Goal: Check status

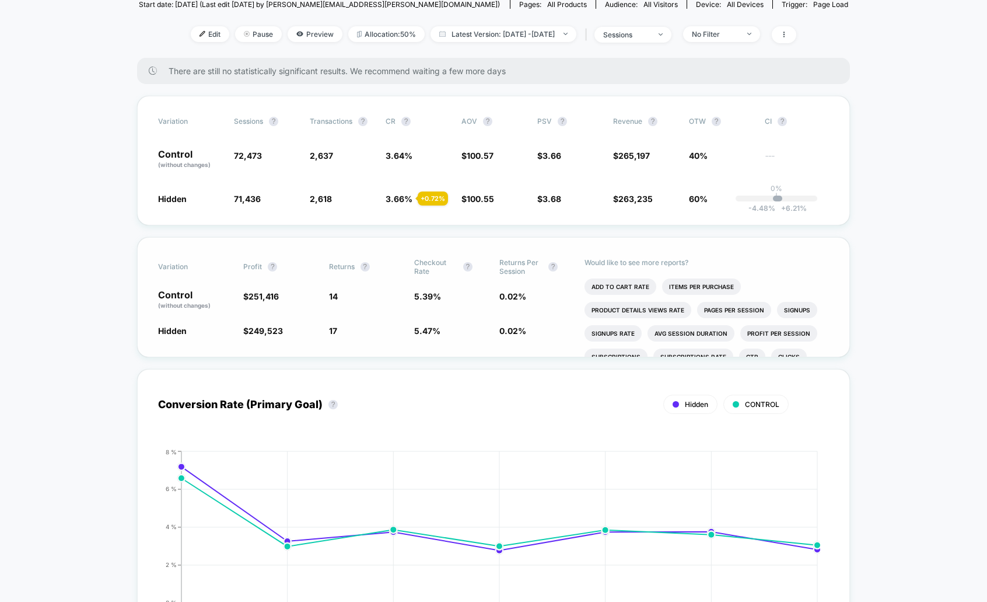
click at [342, 305] on span "14" at bounding box center [366, 300] width 74 height 20
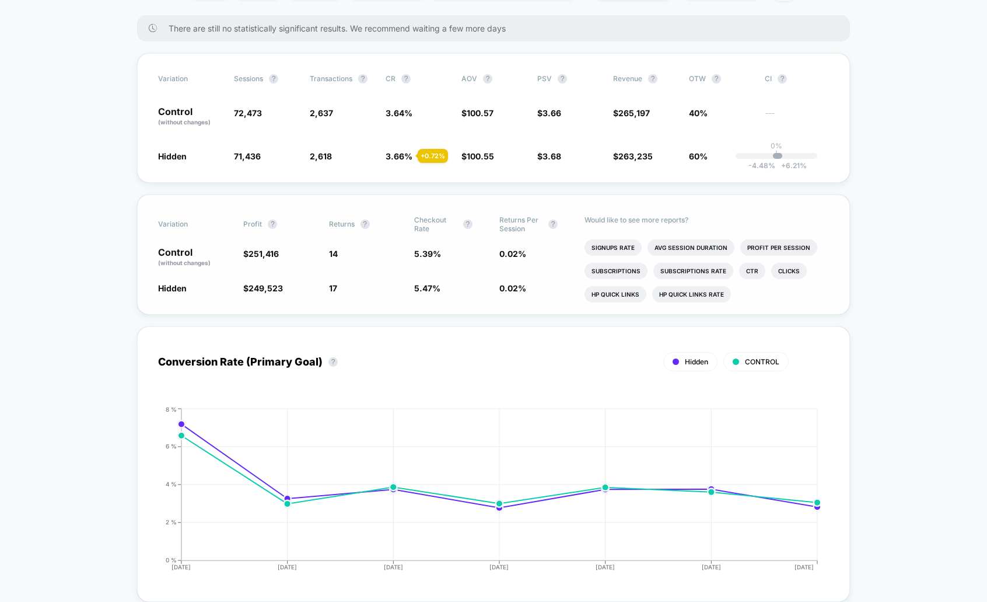
scroll to position [205, 0]
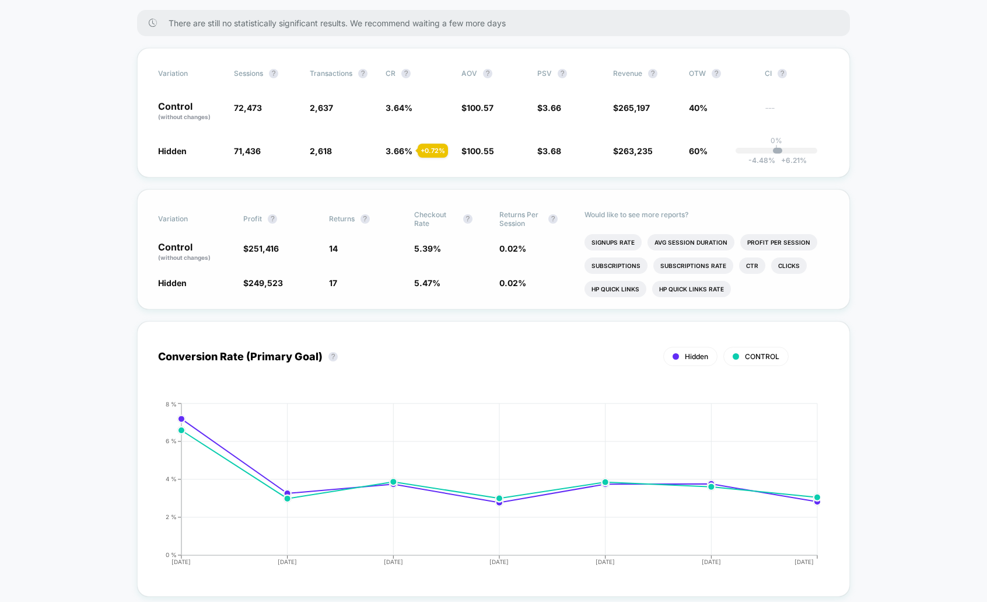
click at [390, 242] on span "14" at bounding box center [366, 252] width 74 height 20
click at [139, 245] on div "Variation Profit ? Returns ? Checkout Rate ? Returns Per Session ? Control (wit…" at bounding box center [493, 249] width 713 height 120
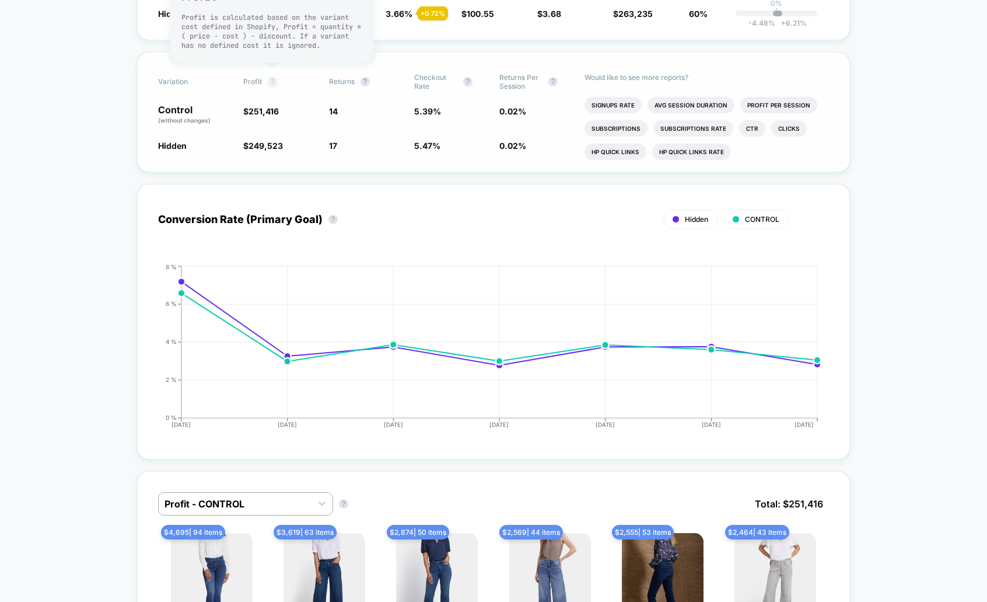
scroll to position [344, 0]
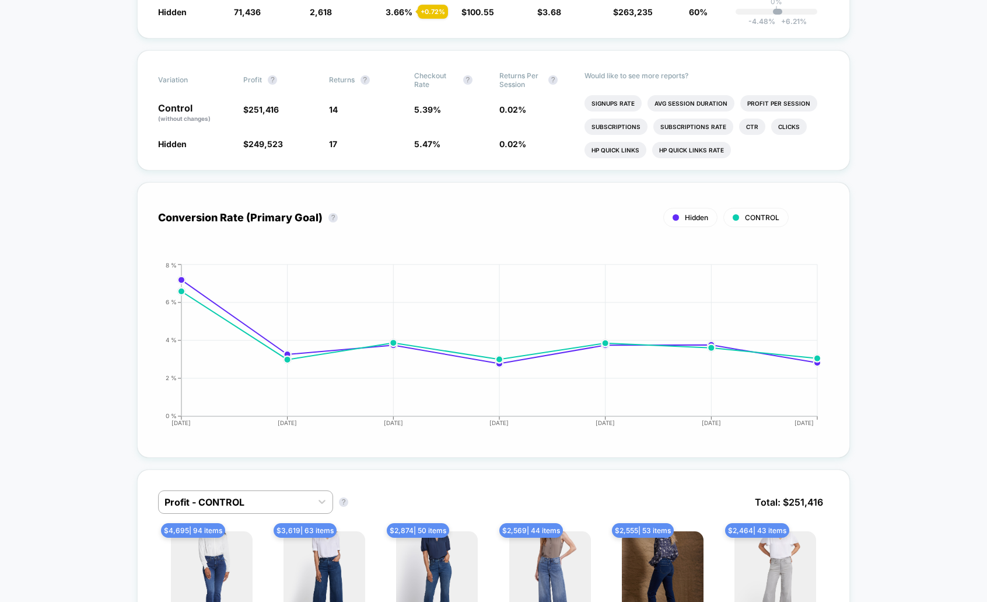
click at [822, 191] on div "Conversion Rate (Primary Goal) ? Hidden CONTROL Hide 2025-08-05 2025-08-06 2025…" at bounding box center [493, 319] width 713 height 275
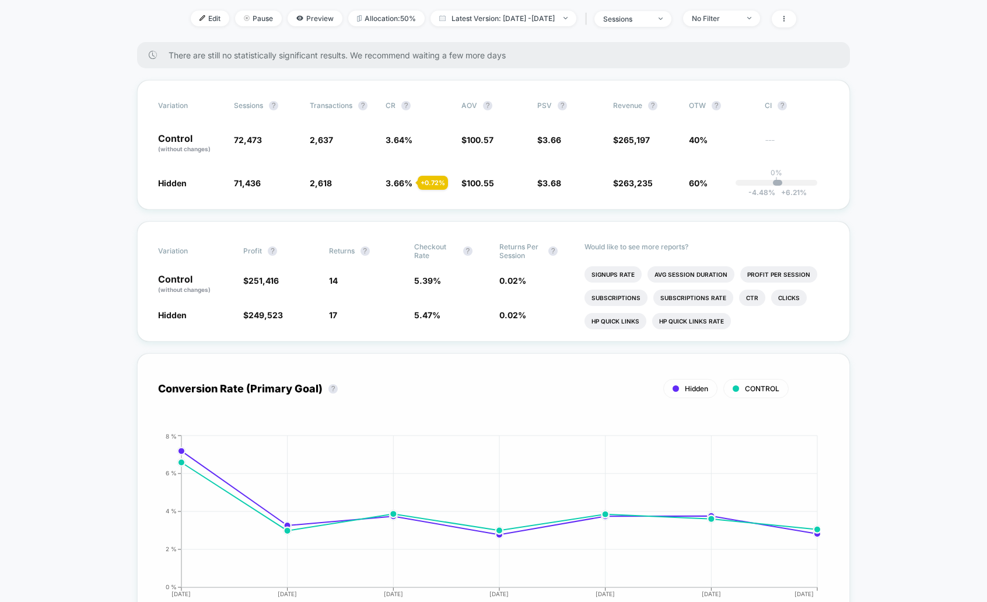
scroll to position [174, 0]
drag, startPoint x: 545, startPoint y: 319, endPoint x: 177, endPoint y: 240, distance: 376.5
click at [177, 240] on div "Variation Profit ? Returns ? Checkout Rate ? Returns Per Session ? Control (wit…" at bounding box center [493, 281] width 713 height 120
drag, startPoint x: 155, startPoint y: 250, endPoint x: 543, endPoint y: 337, distance: 397.5
click at [550, 337] on div "Variation Profit ? Returns ? Checkout Rate ? Returns Per Session ? Control (wit…" at bounding box center [493, 281] width 713 height 120
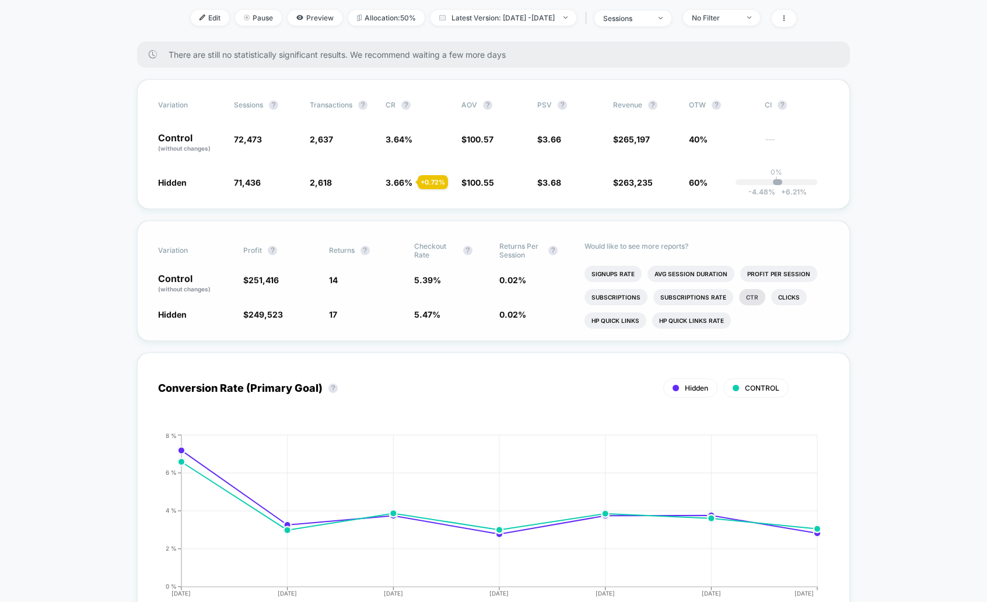
click at [745, 299] on li "Ctr" at bounding box center [752, 297] width 26 height 16
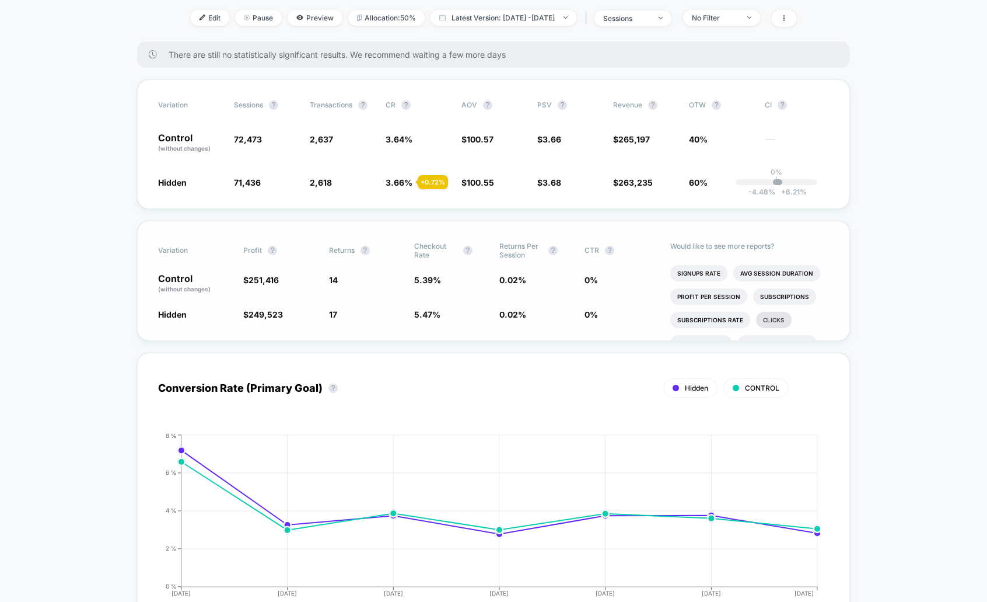
click at [774, 318] on li "Clicks" at bounding box center [774, 320] width 36 height 16
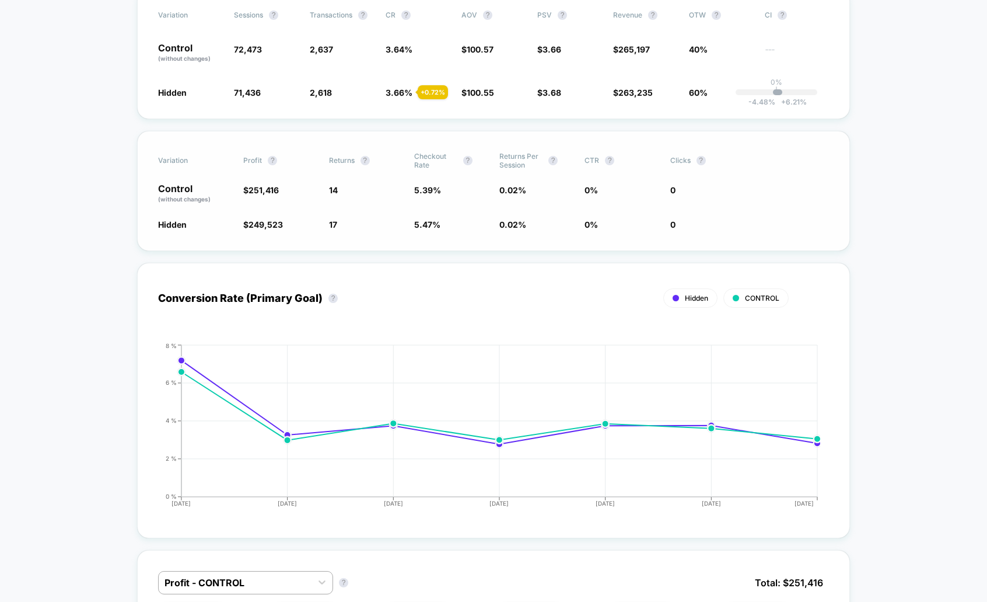
scroll to position [294, 0]
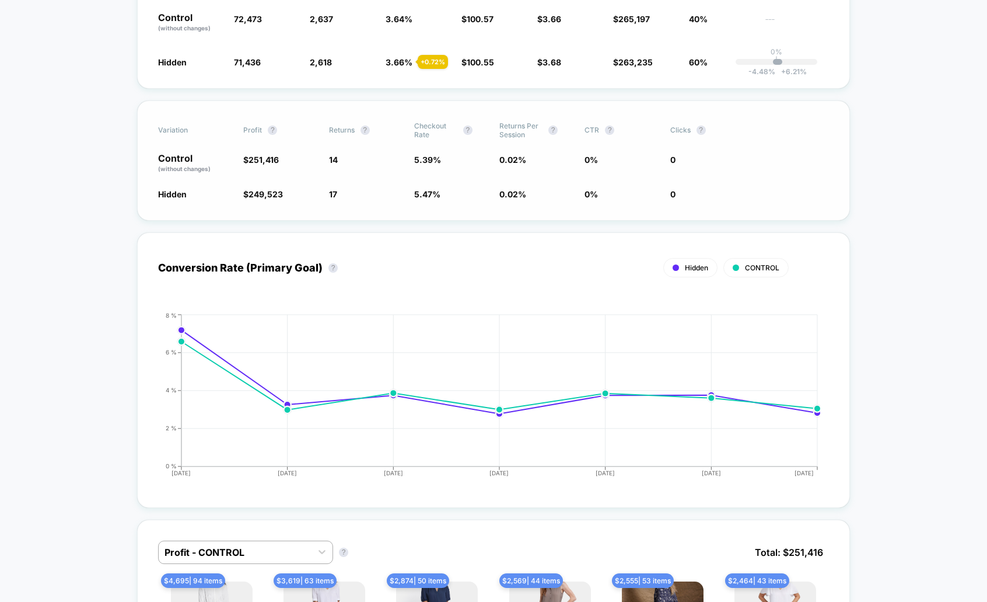
click at [743, 147] on div "Variation Profit ? Returns ? Checkout Rate ? Returns Per Session ? CTR ? Clicks…" at bounding box center [493, 160] width 713 height 120
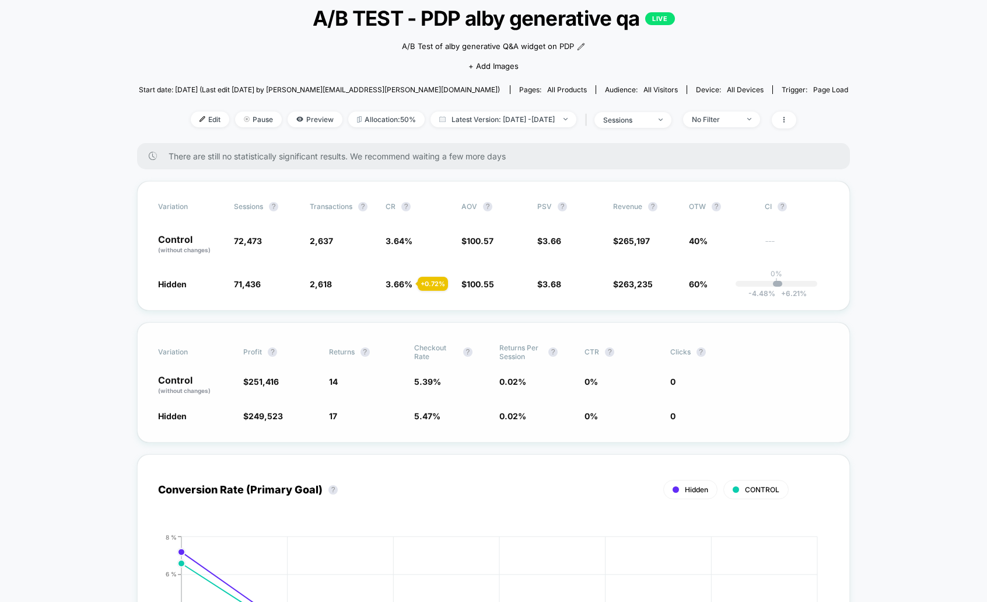
scroll to position [71, 0]
click at [796, 117] on span at bounding box center [784, 121] width 25 height 17
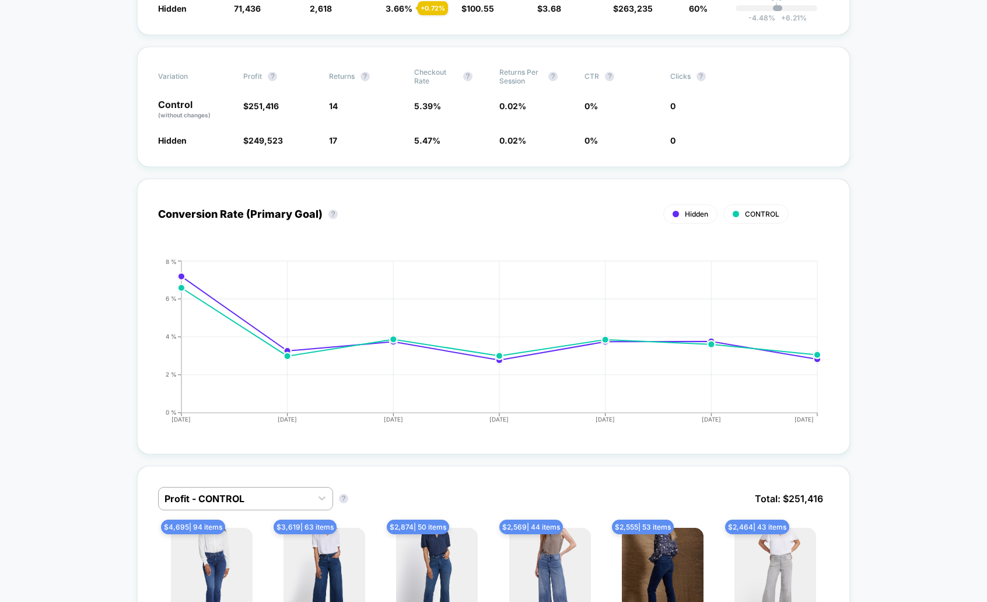
scroll to position [0, 0]
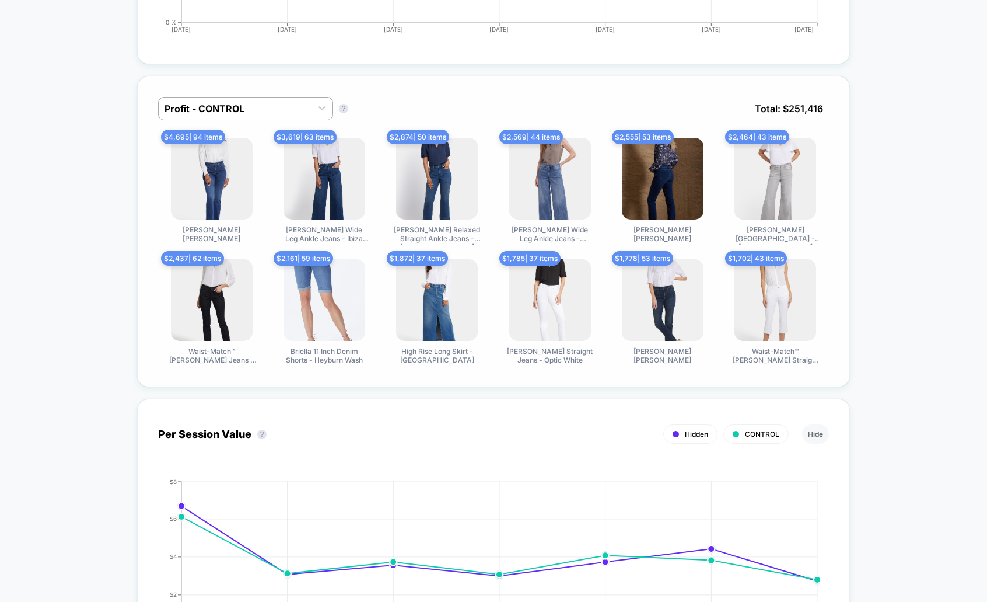
scroll to position [739, 0]
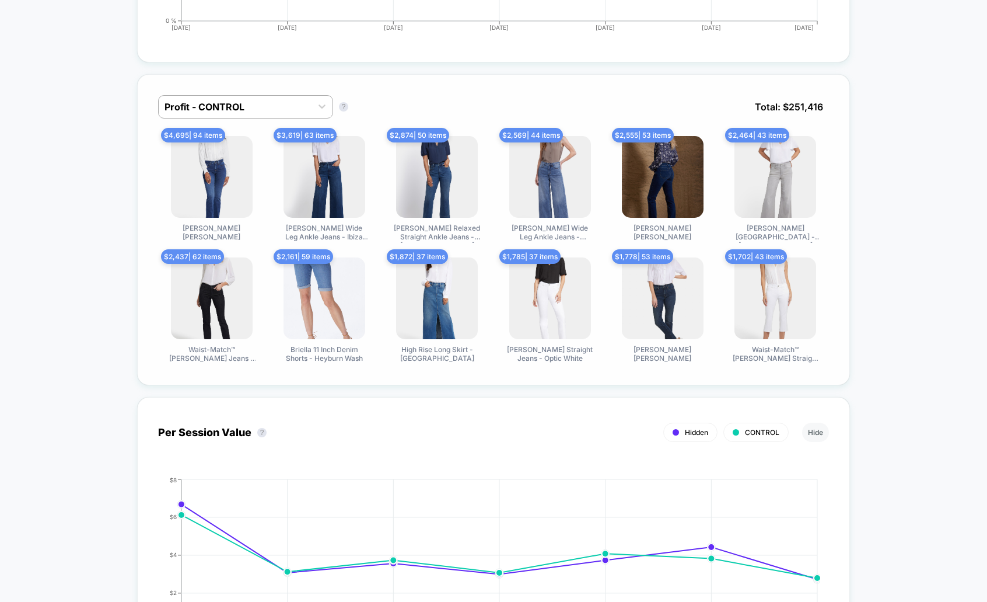
click at [298, 87] on div "Profit - CONTROL Profit - CONTROL ? Total: $ 251,416 $ 4,695 | 94 items [PERSON…" at bounding box center [493, 229] width 713 height 311
click at [306, 101] on div "Profit - CONTROL" at bounding box center [235, 106] width 153 height 19
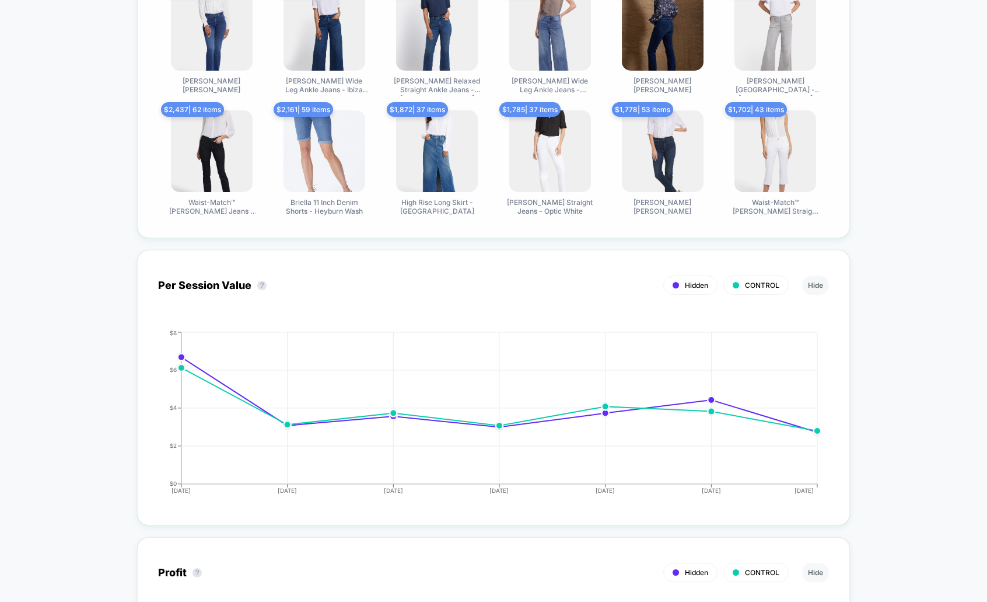
scroll to position [999, 0]
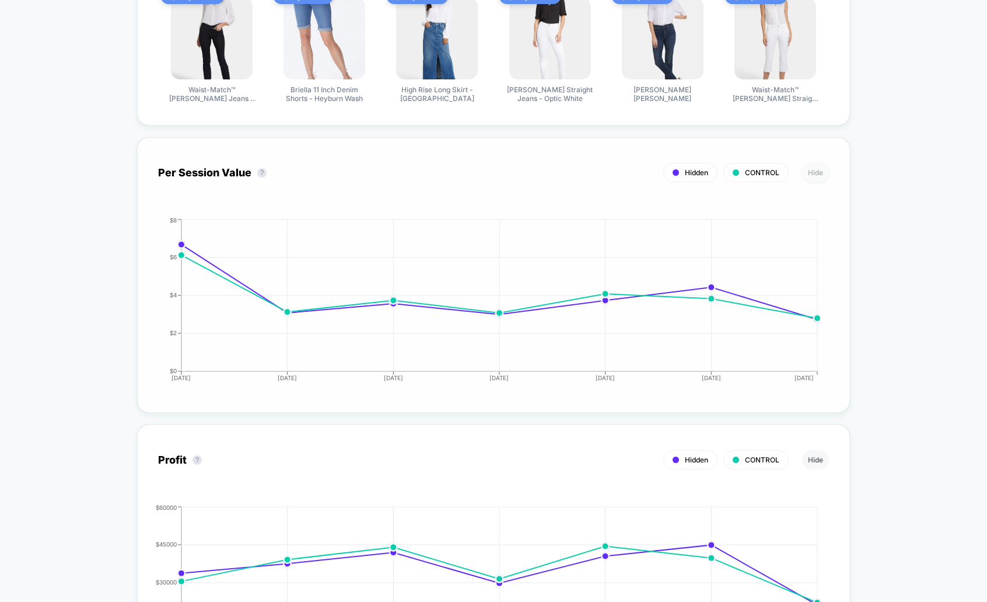
click at [822, 173] on button "Hide" at bounding box center [815, 172] width 27 height 19
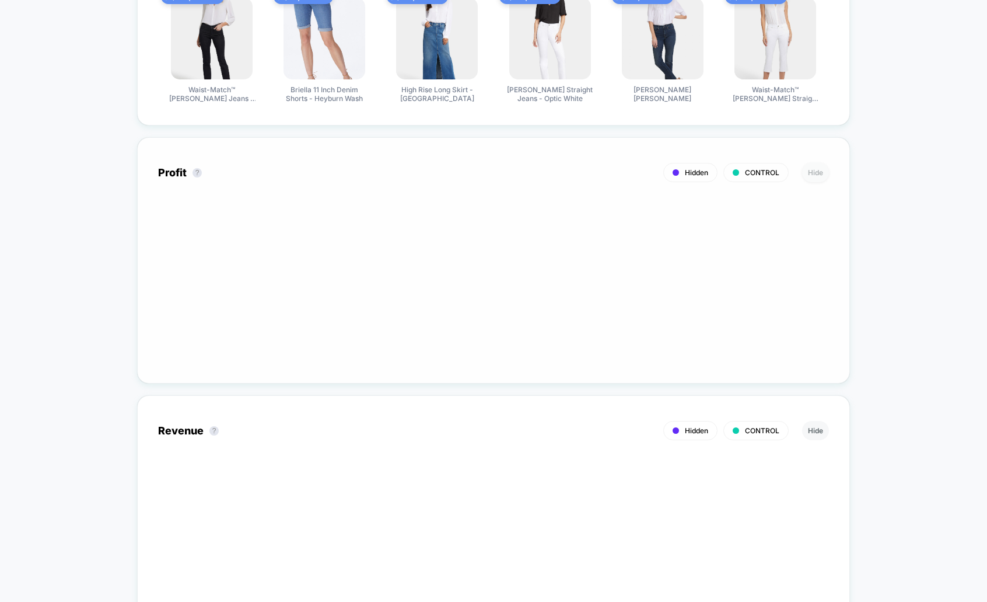
click at [822, 172] on button "Hide" at bounding box center [815, 172] width 27 height 19
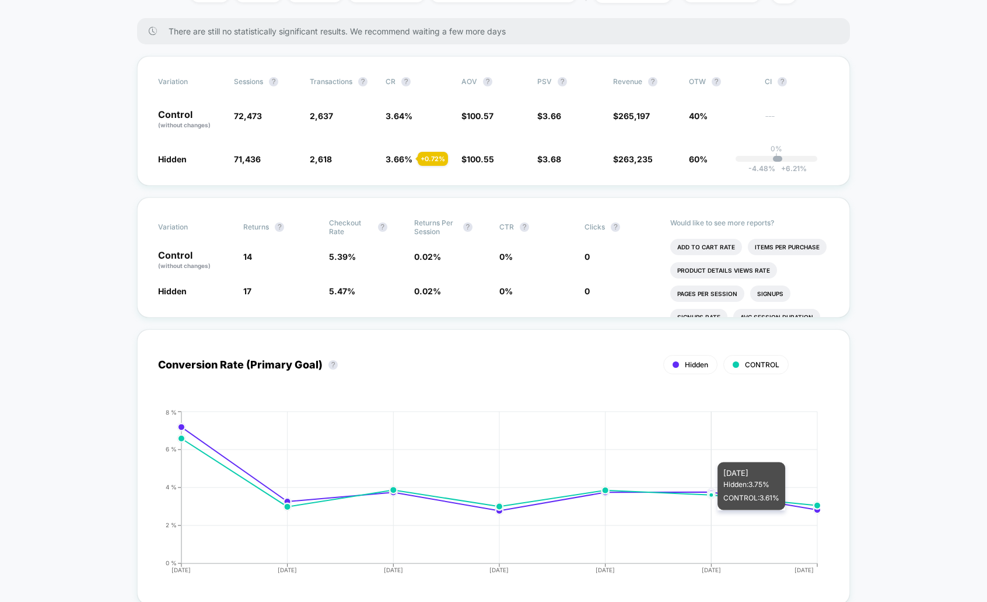
scroll to position [0, 0]
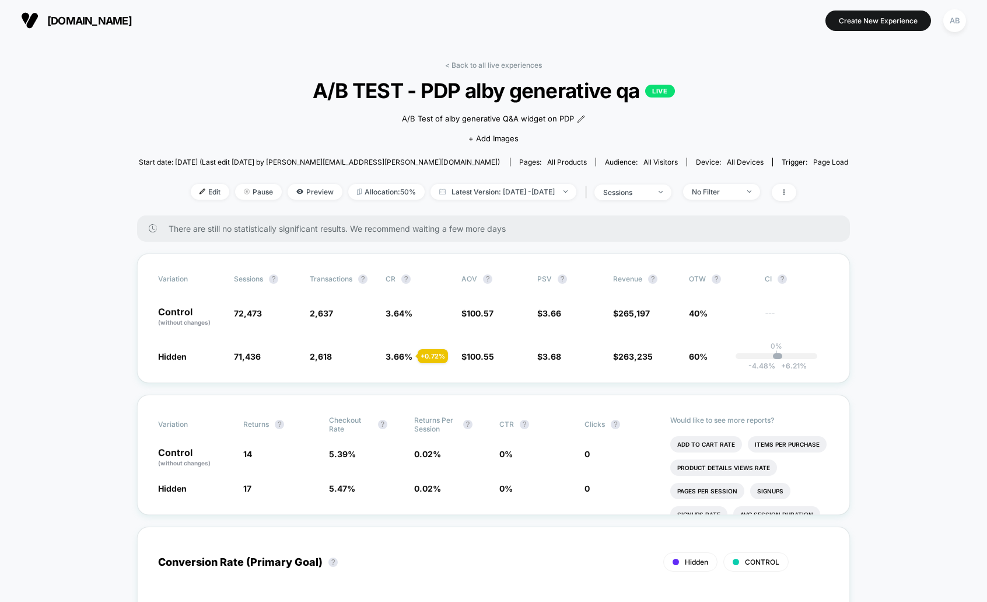
click at [55, 23] on span "[DOMAIN_NAME]" at bounding box center [89, 21] width 85 height 12
